Goal: Information Seeking & Learning: Learn about a topic

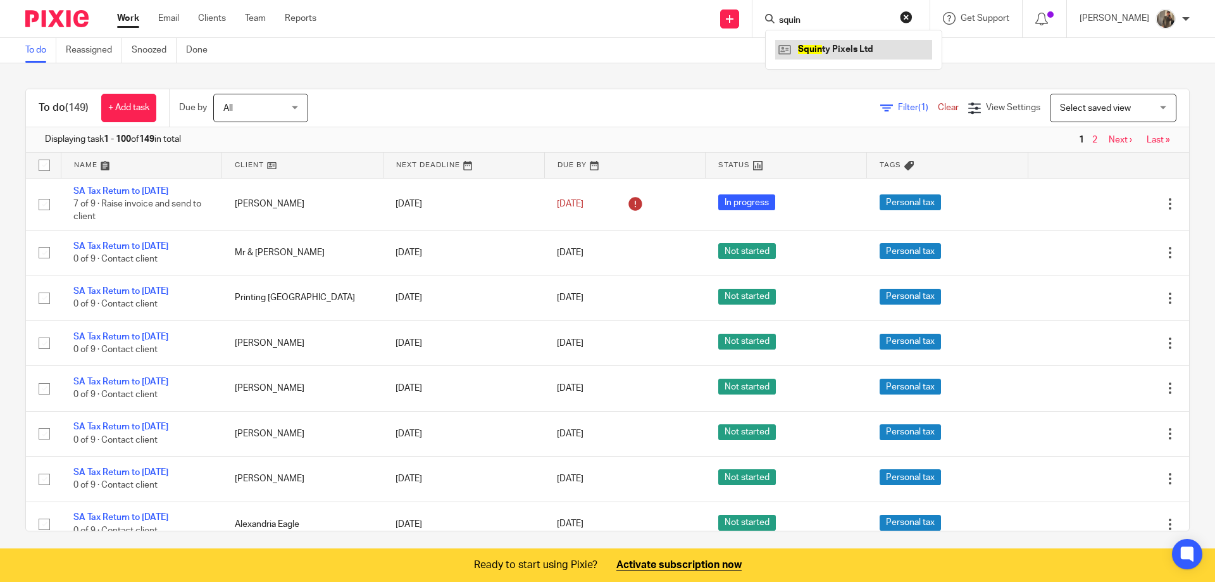
type input "squin"
click at [839, 54] on link at bounding box center [853, 49] width 157 height 19
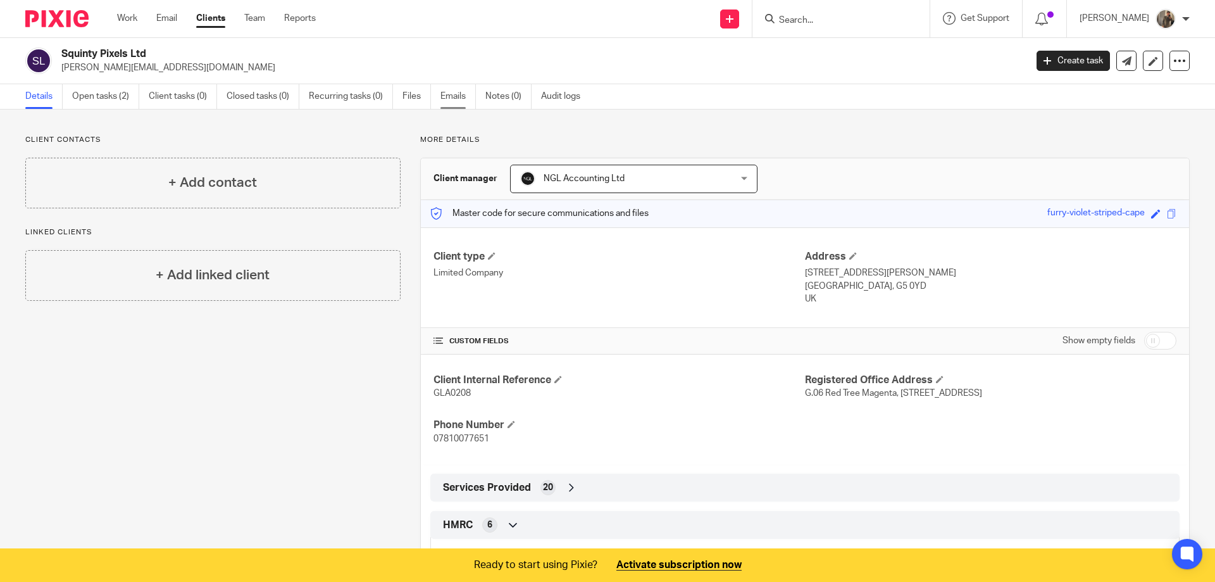
click at [460, 96] on link "Emails" at bounding box center [458, 96] width 35 height 25
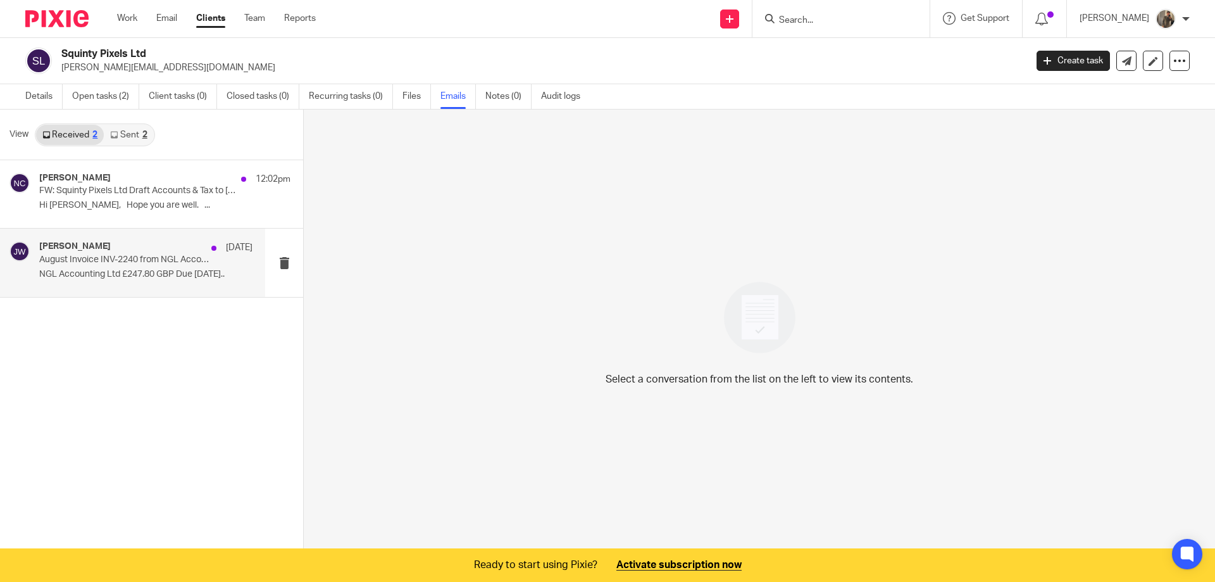
click at [192, 262] on p "August Invoice INV-2240 from NGL Accounting Ltd for Squinty Pixels Ltd" at bounding box center [124, 259] width 171 height 11
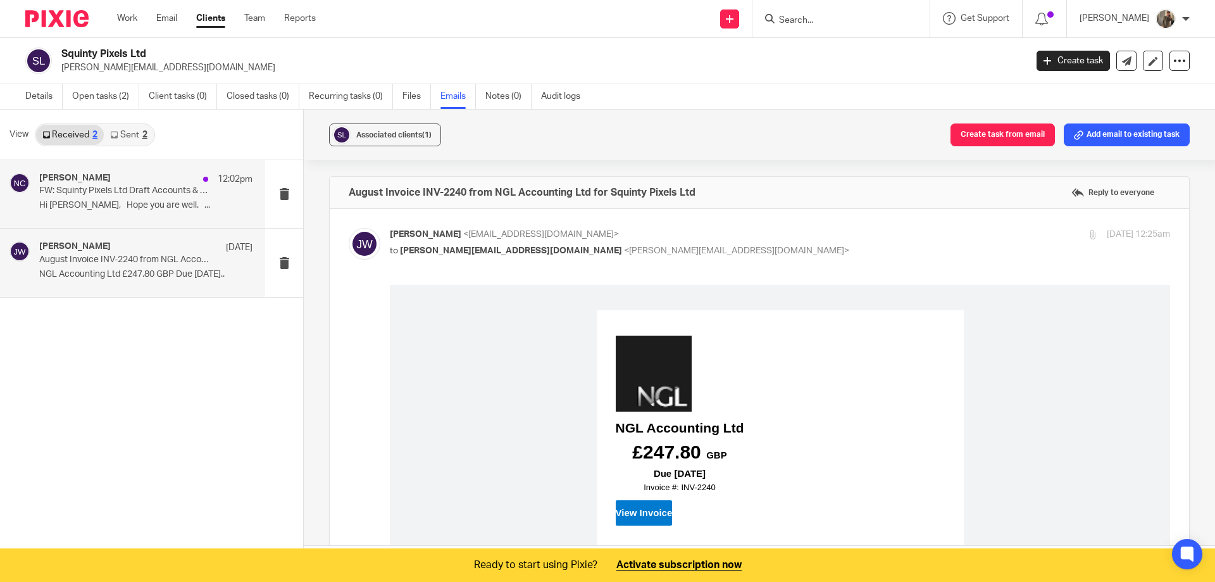
click at [130, 188] on p "FW: Squinty Pixels Ltd Draft Accounts & Tax to [DATE]" at bounding box center [124, 190] width 171 height 11
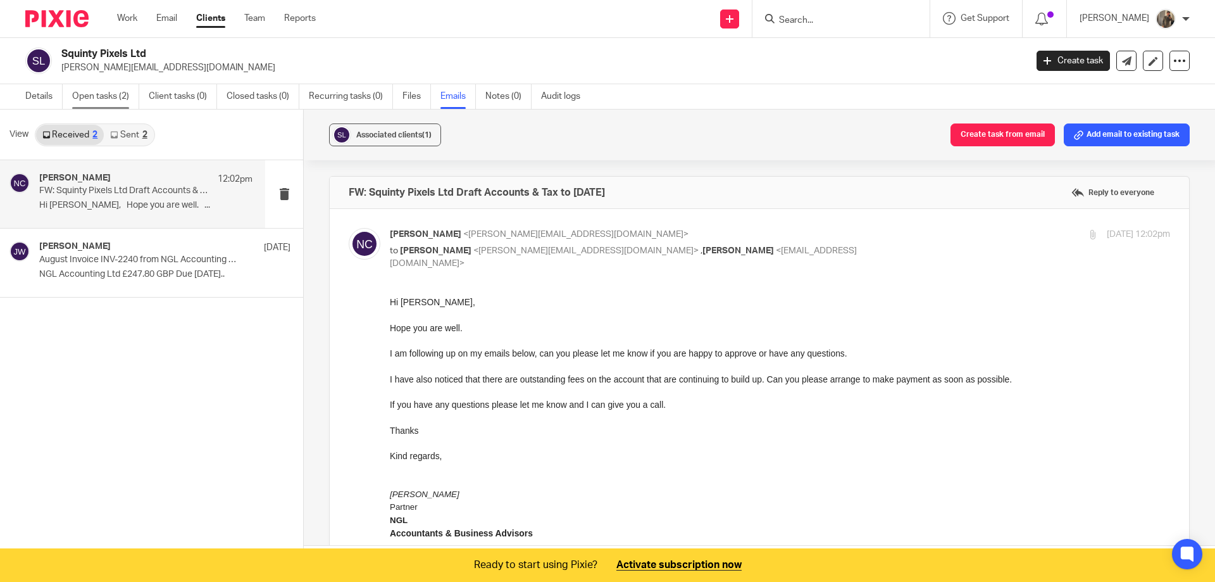
click at [97, 100] on link "Open tasks (2)" at bounding box center [105, 96] width 67 height 25
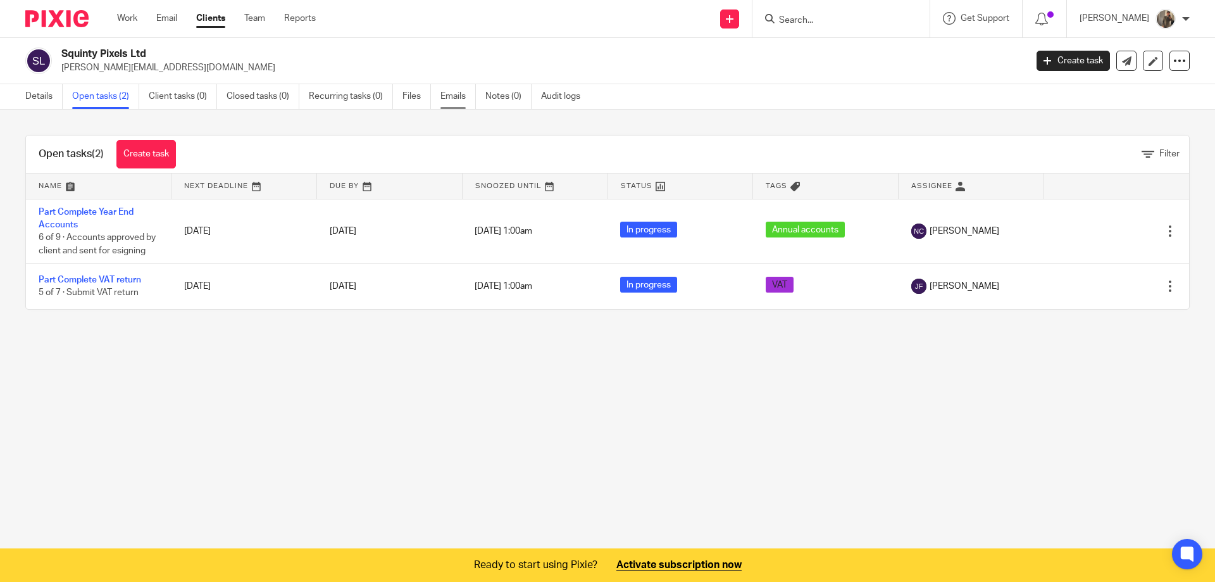
click at [463, 96] on link "Emails" at bounding box center [458, 96] width 35 height 25
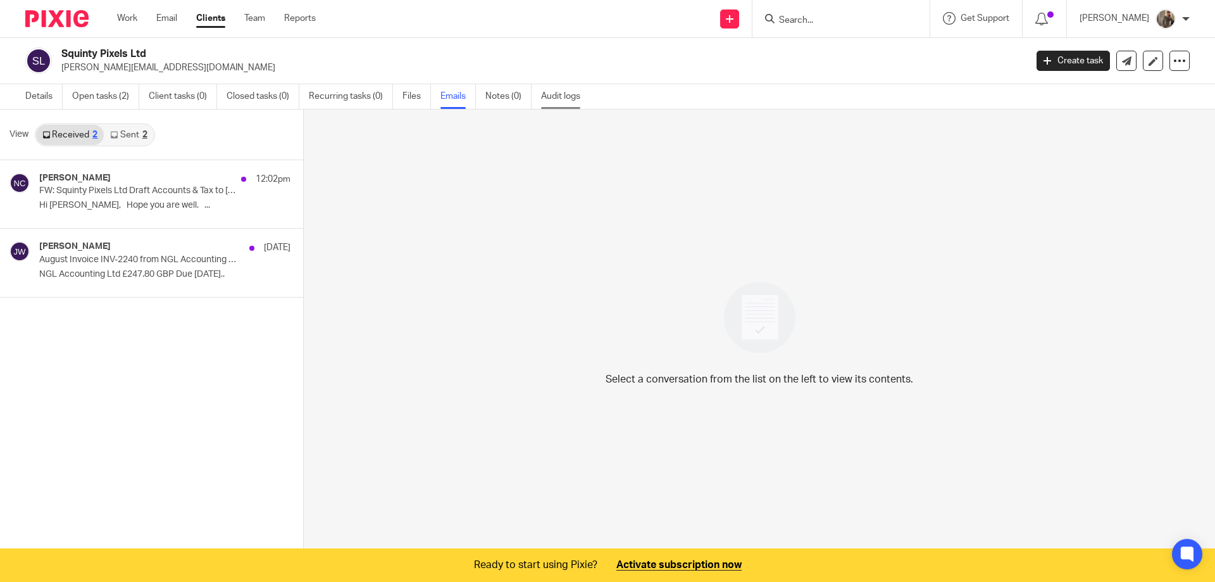
click at [552, 103] on link "Audit logs" at bounding box center [565, 96] width 49 height 25
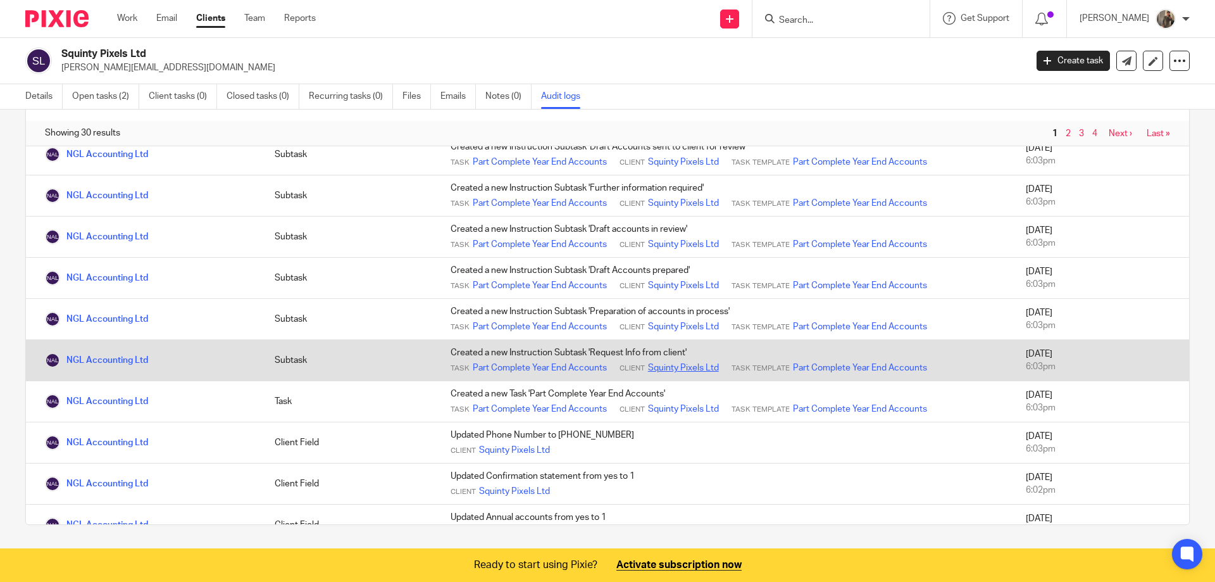
scroll to position [760, 0]
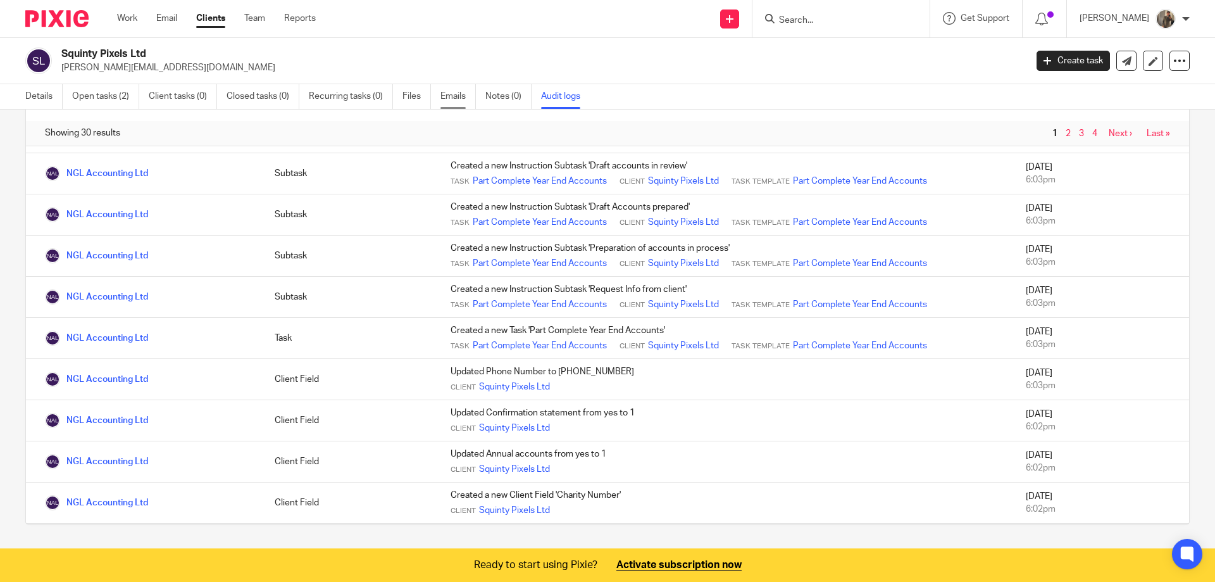
click at [467, 97] on link "Emails" at bounding box center [458, 96] width 35 height 25
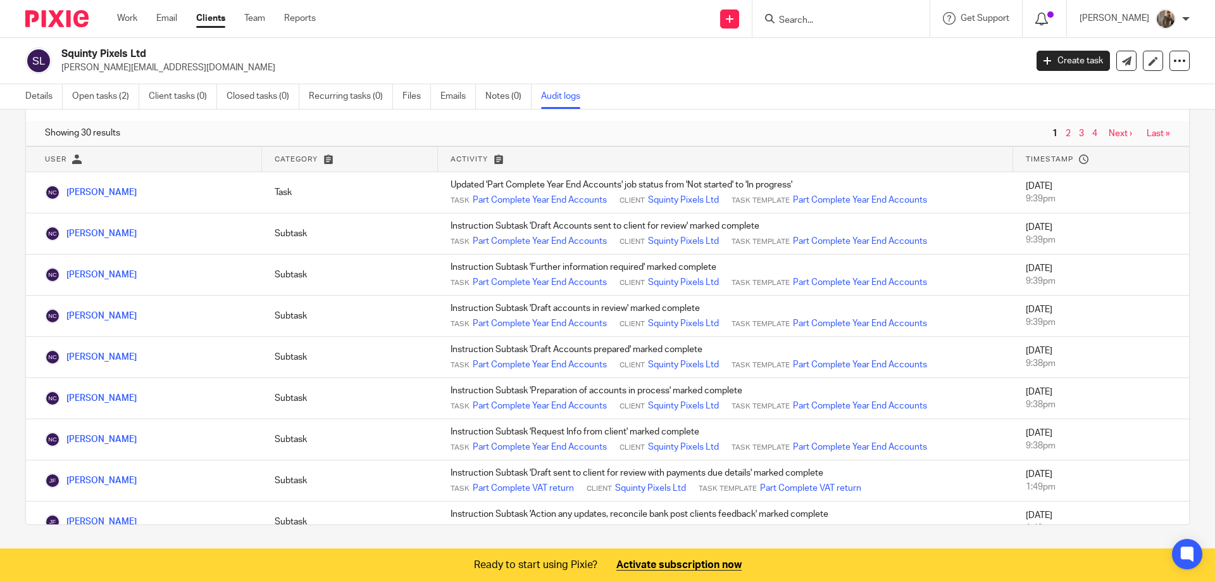
click at [1048, 20] on icon at bounding box center [1042, 19] width 13 height 13
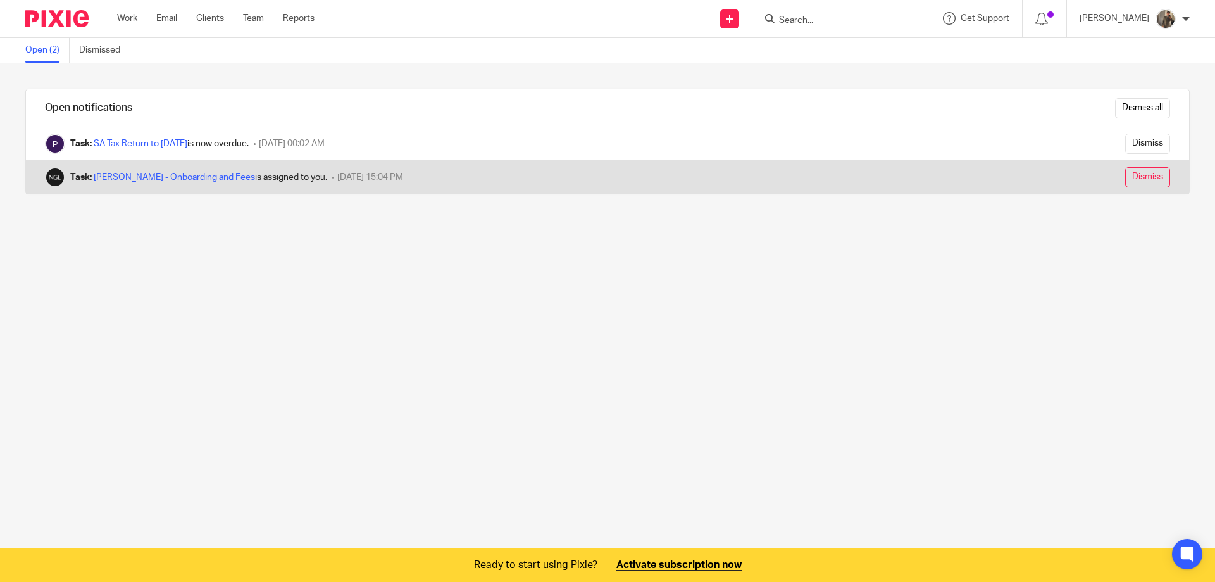
click at [1136, 175] on input "Dismiss" at bounding box center [1148, 177] width 45 height 20
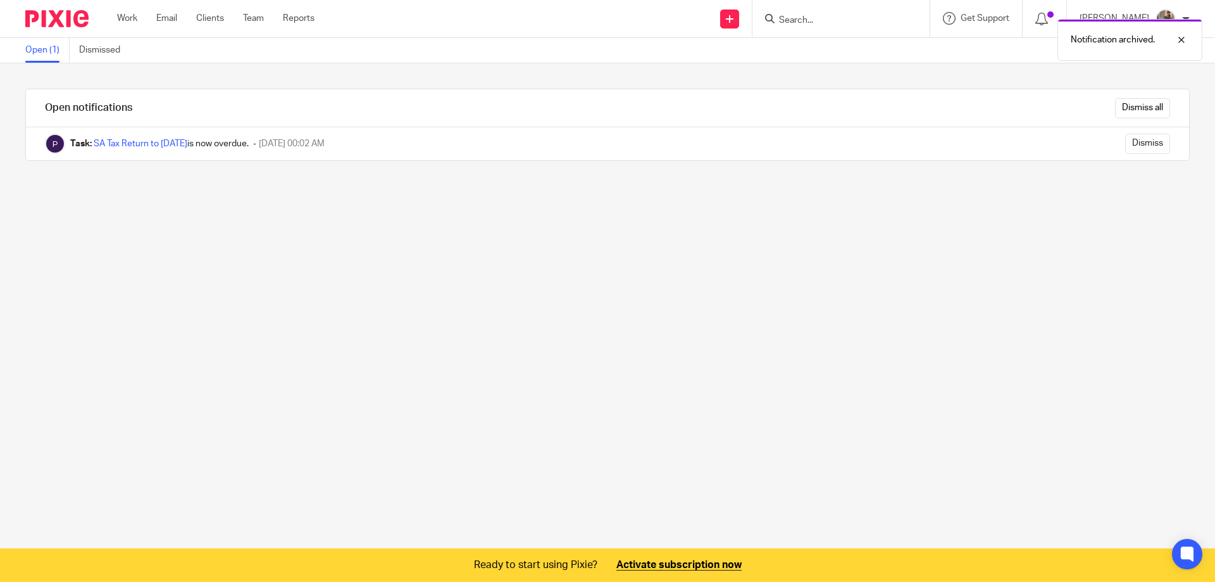
click at [1047, 270] on div "Open notifications Dismiss all Task: SA Tax Return to 5th April 2025 is now ove…" at bounding box center [607, 306] width 1215 height 487
click at [120, 18] on link "Work" at bounding box center [127, 18] width 20 height 13
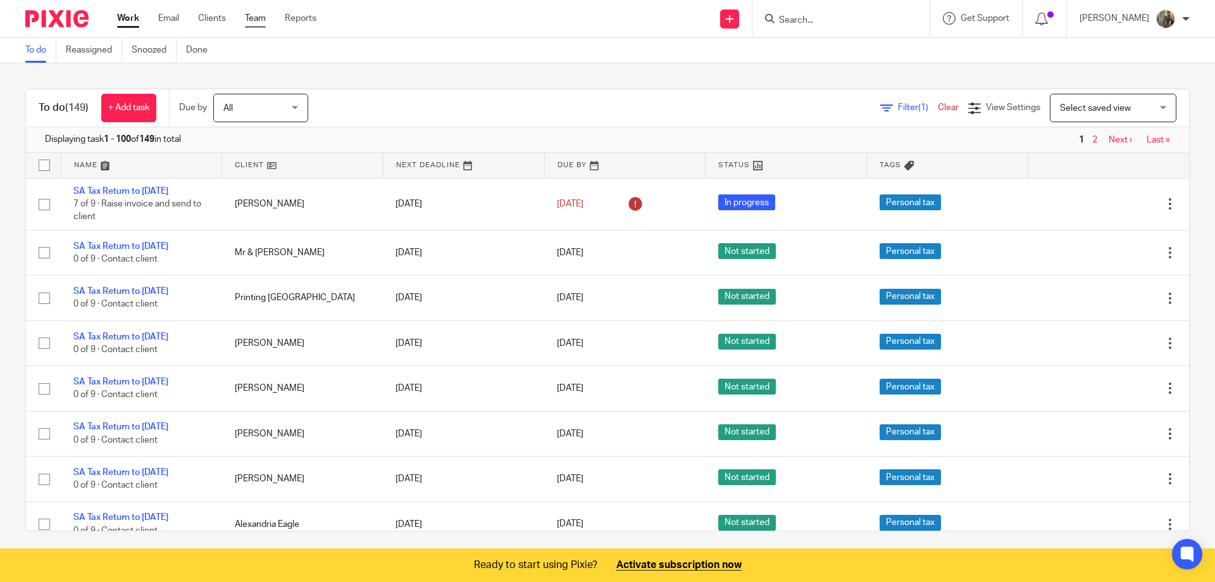
click at [265, 15] on link "Team" at bounding box center [255, 18] width 21 height 13
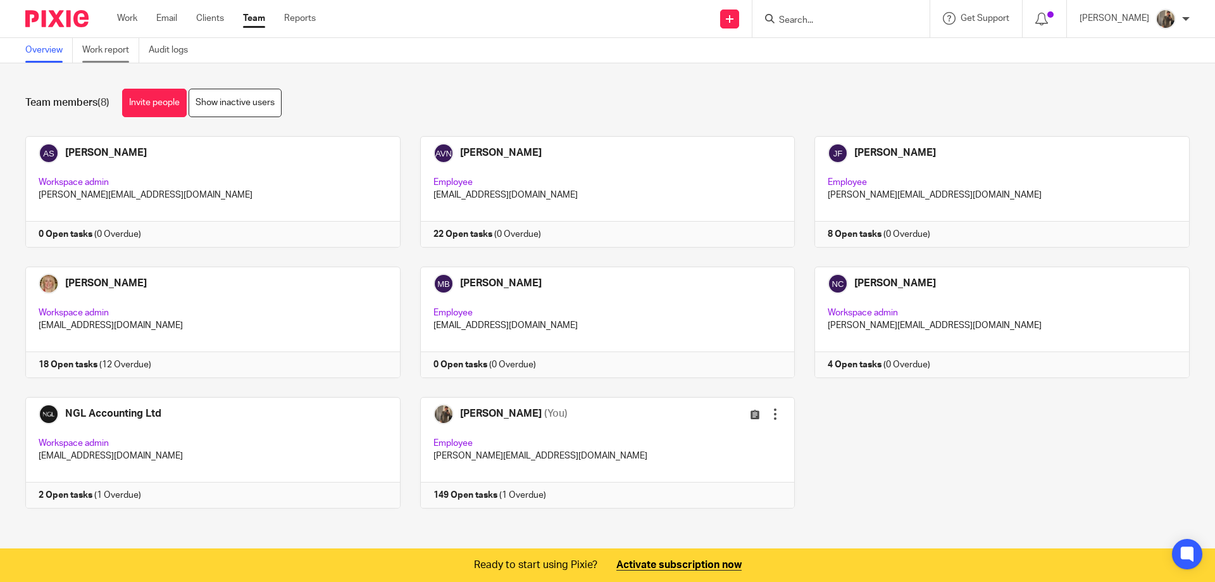
click at [100, 56] on link "Work report" at bounding box center [110, 50] width 57 height 25
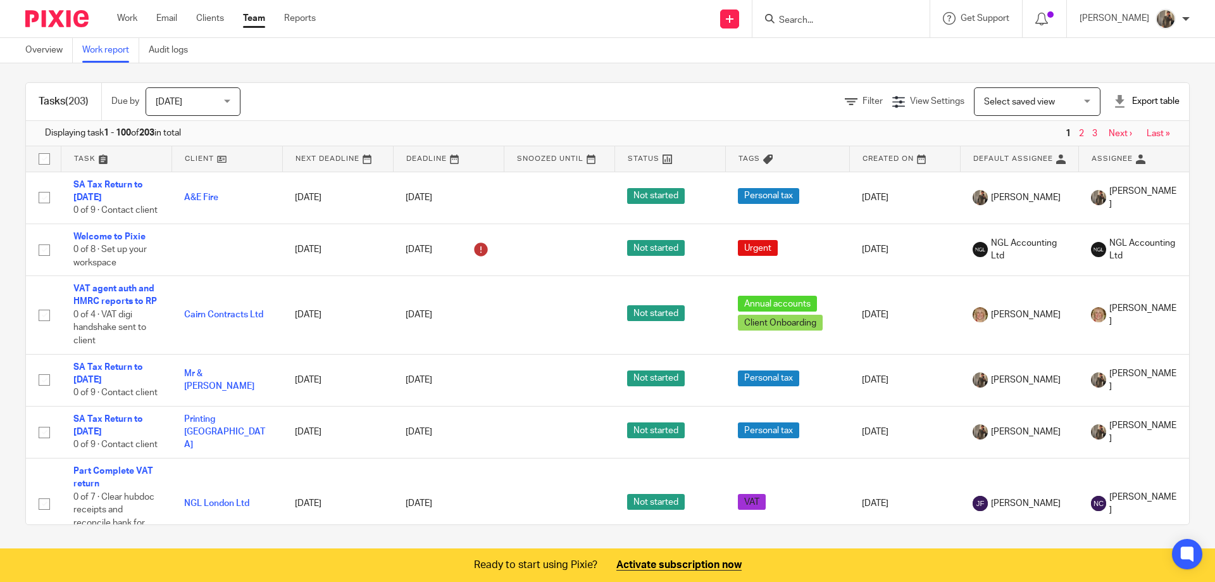
click at [184, 108] on span "Today" at bounding box center [189, 101] width 67 height 27
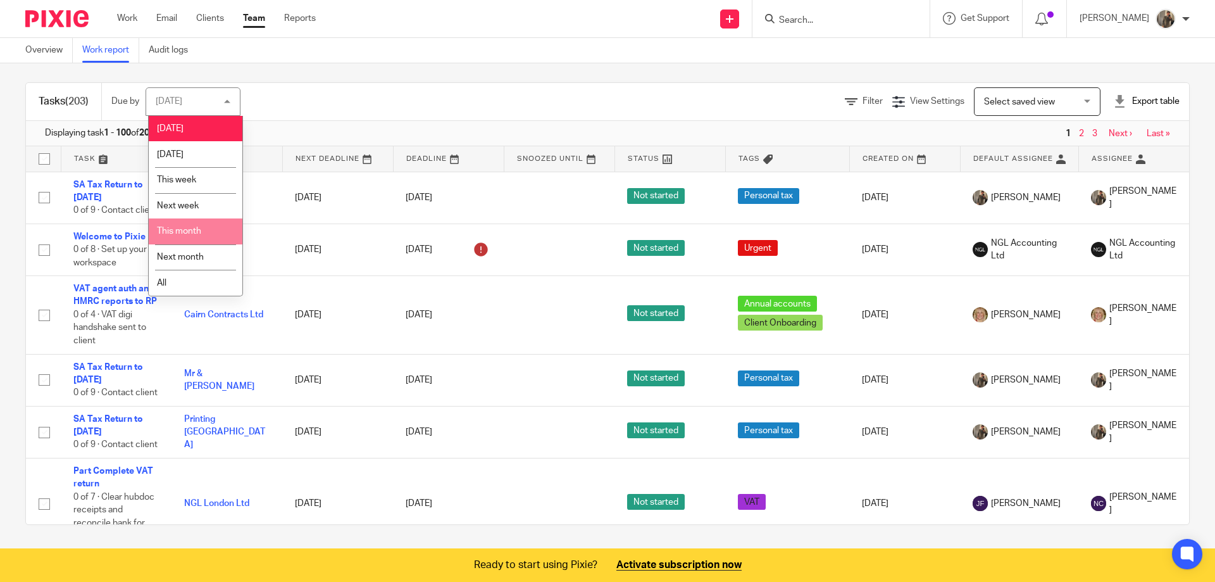
click at [202, 227] on li "This month" at bounding box center [196, 231] width 94 height 26
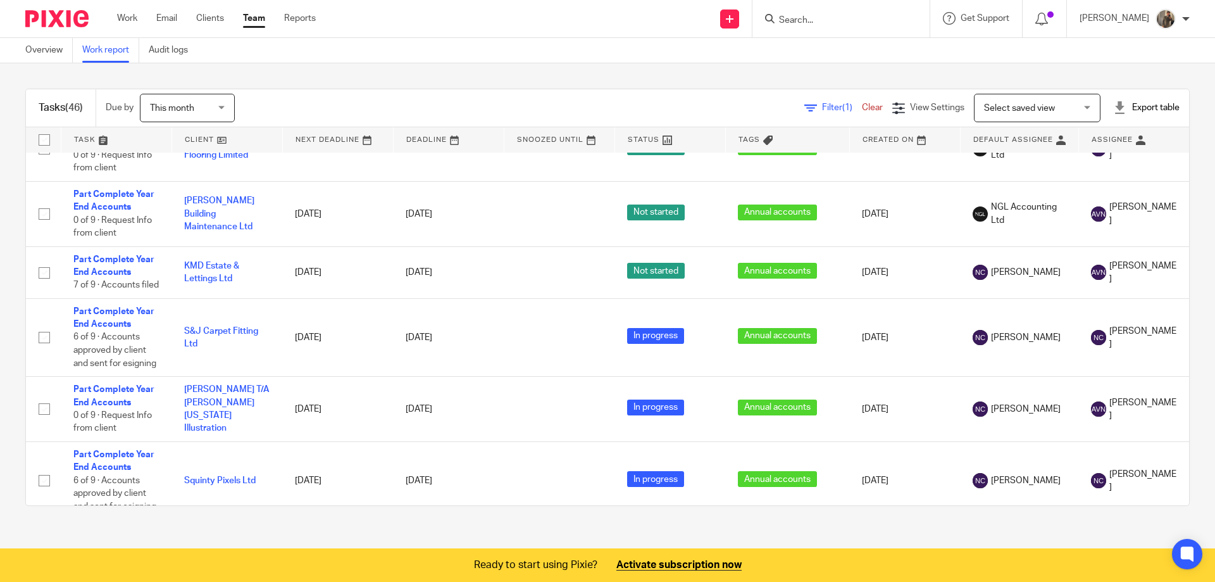
scroll to position [2042, 0]
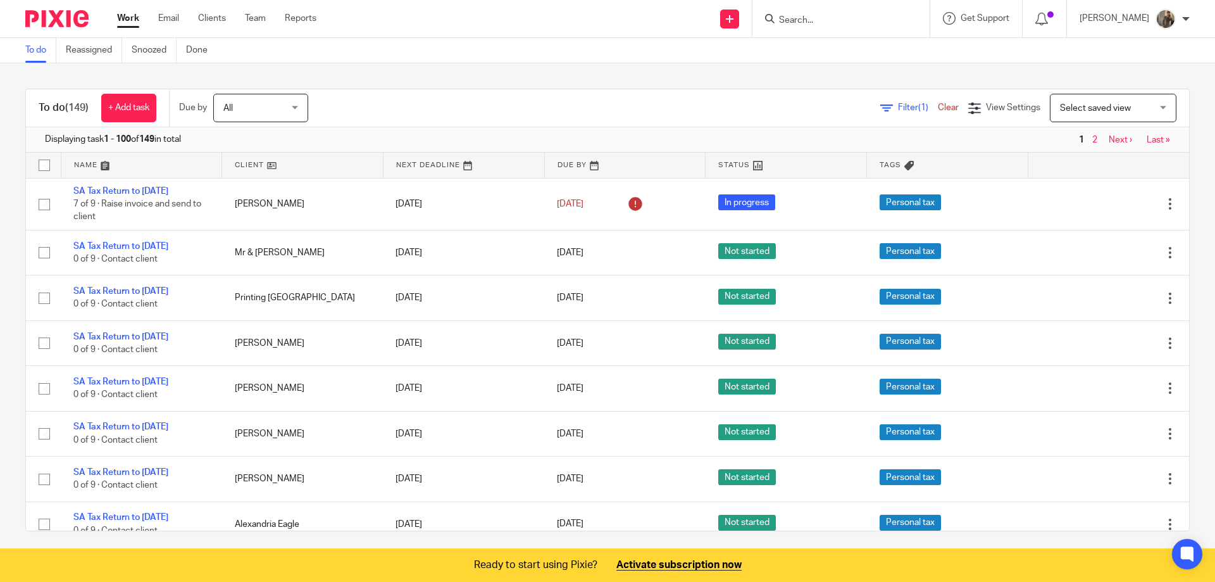
click at [181, 25] on ul "Work Email Clients Team Reports" at bounding box center [226, 18] width 218 height 13
click at [175, 23] on link "Email" at bounding box center [168, 18] width 21 height 13
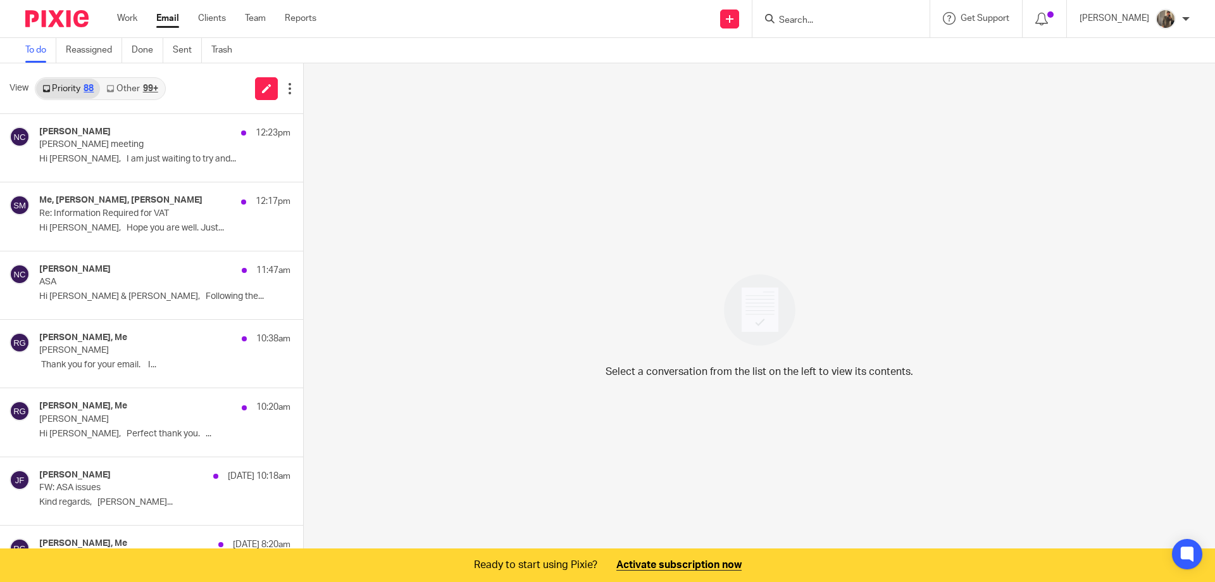
click at [125, 91] on link "Other 99+" at bounding box center [132, 88] width 64 height 20
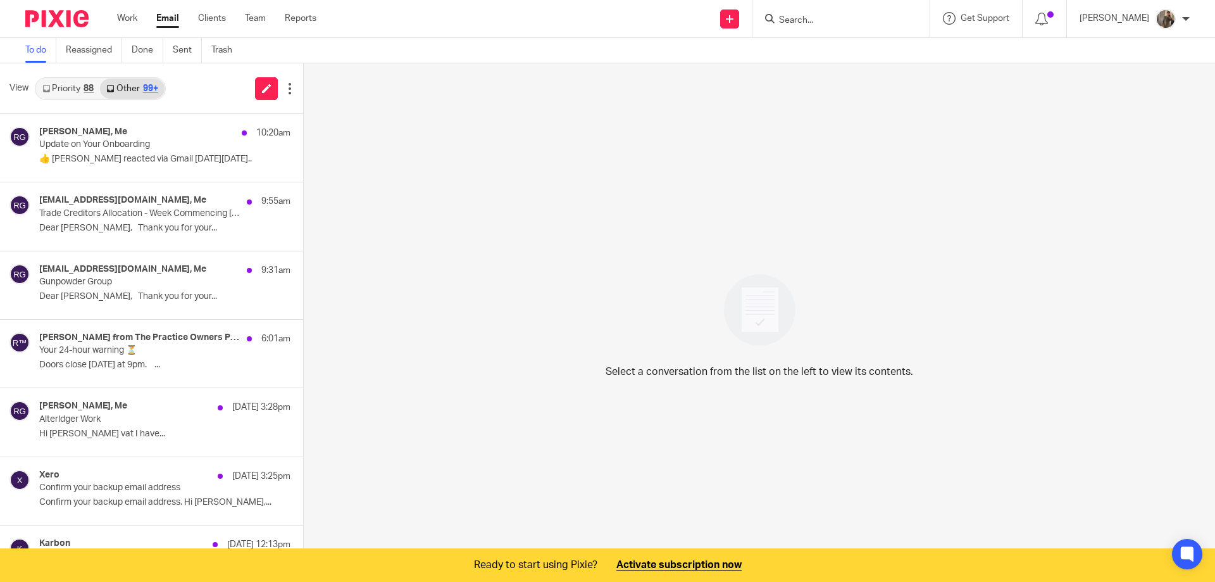
click at [79, 91] on link "Priority 88" at bounding box center [68, 88] width 64 height 20
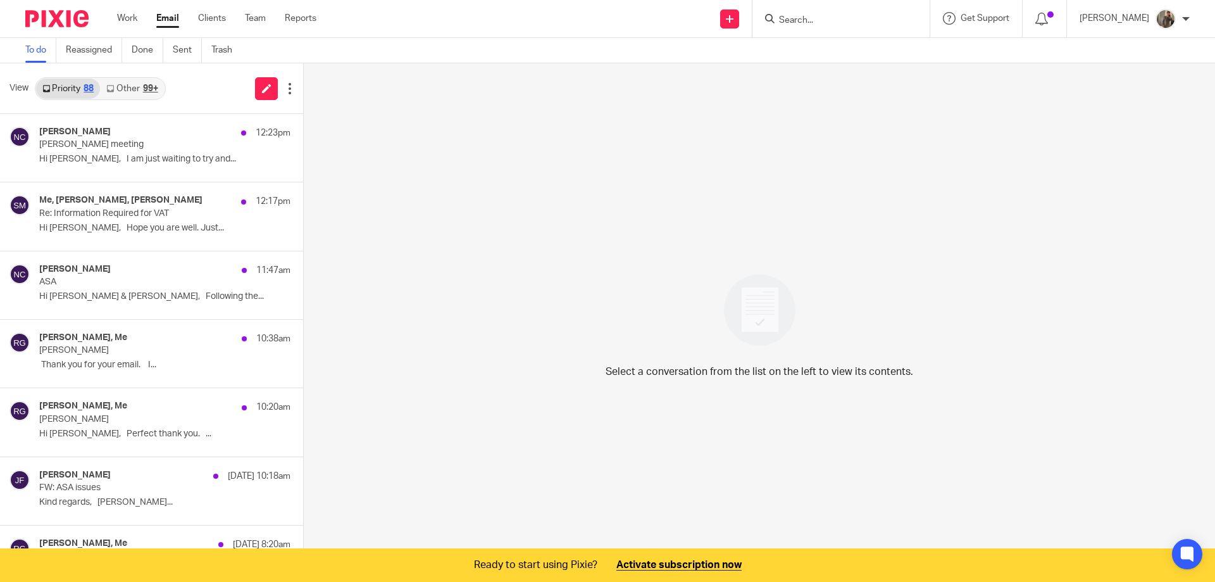
click at [132, 85] on link "Other 99+" at bounding box center [132, 88] width 64 height 20
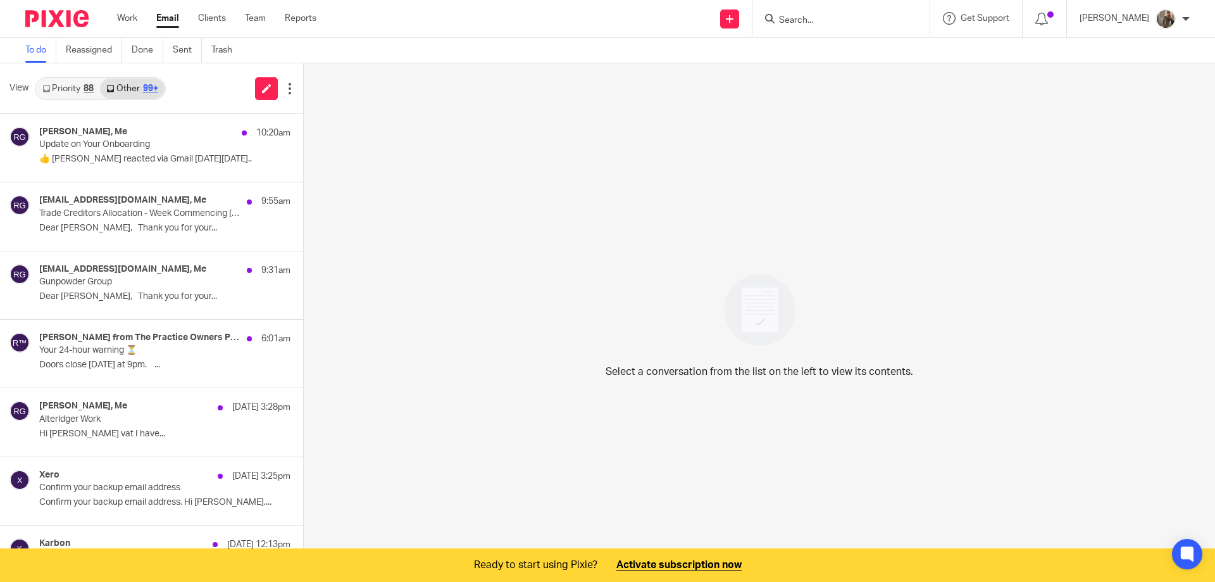
click at [87, 94] on link "Priority 88" at bounding box center [68, 88] width 64 height 20
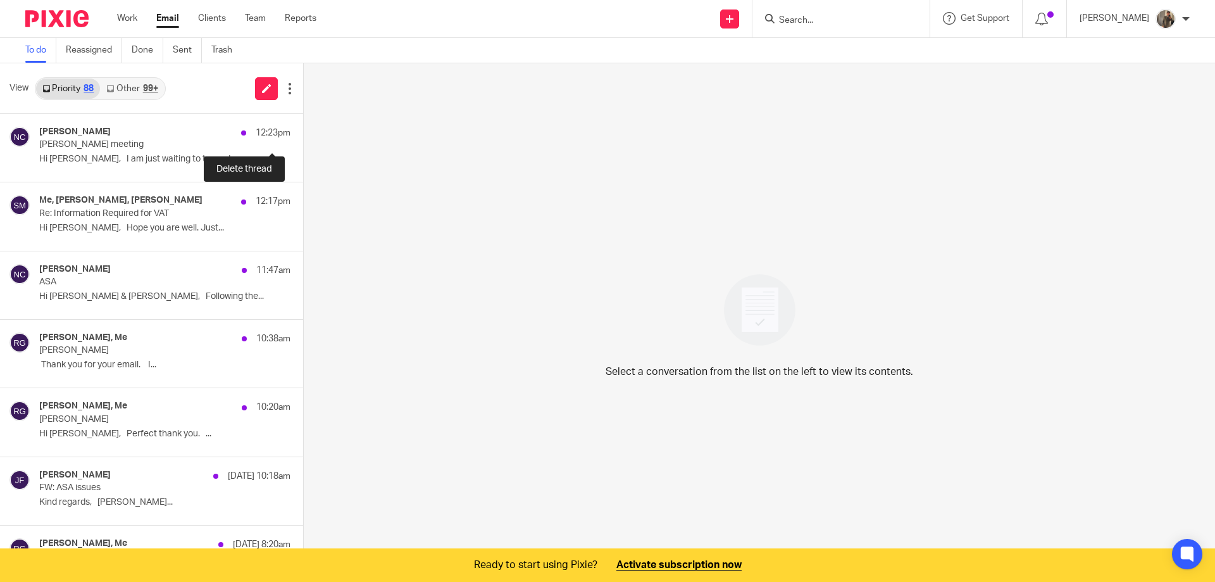
scroll to position [32, 0]
